Goal: Navigation & Orientation: Find specific page/section

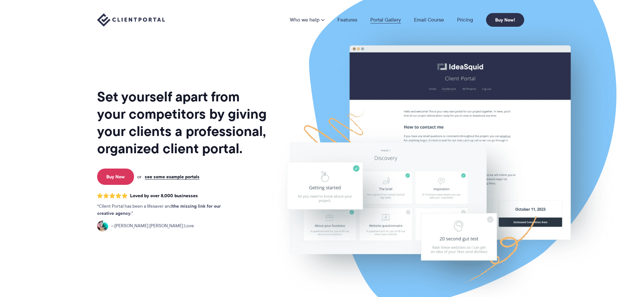
click at [386, 21] on link "Portal Gallery" at bounding box center [385, 19] width 31 height 5
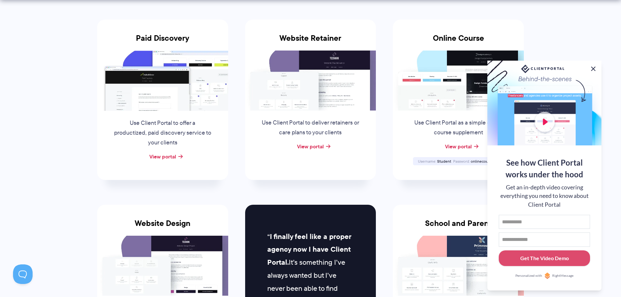
click at [594, 66] on button at bounding box center [593, 69] width 8 height 8
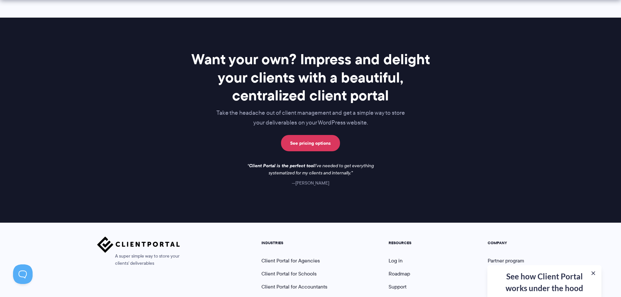
scroll to position [945, 0]
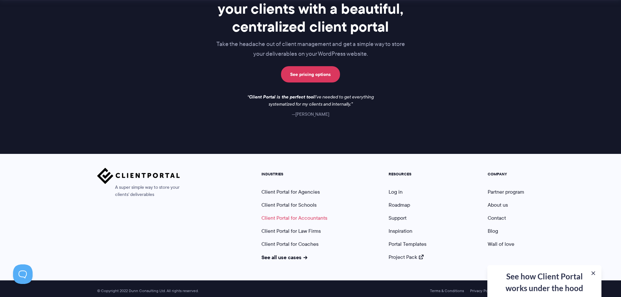
click at [293, 217] on link "Client Portal for Accountants" at bounding box center [294, 217] width 66 height 7
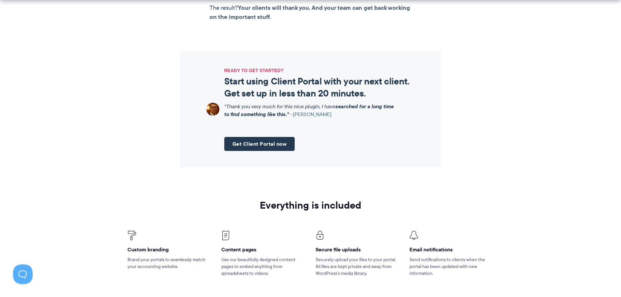
scroll to position [750, 0]
